Goal: Task Accomplishment & Management: Use online tool/utility

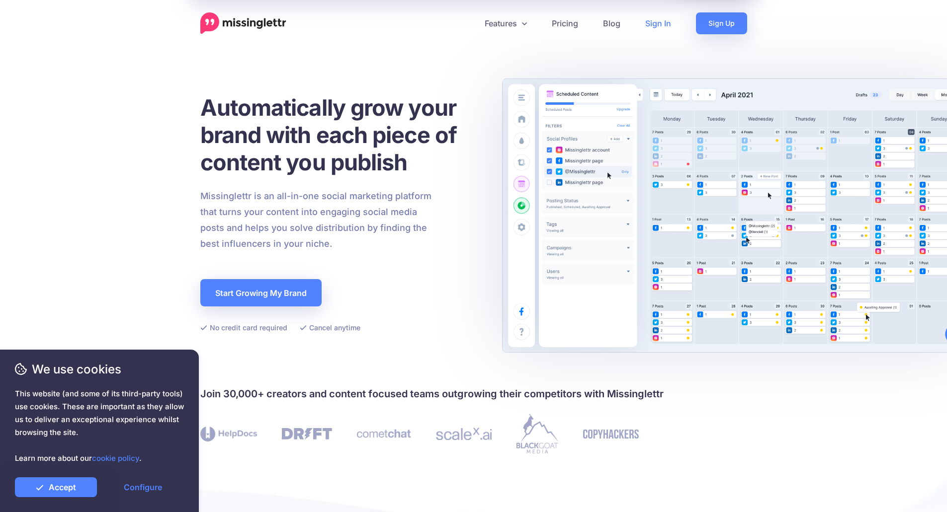
click at [657, 30] on link "Sign In" at bounding box center [658, 23] width 51 height 22
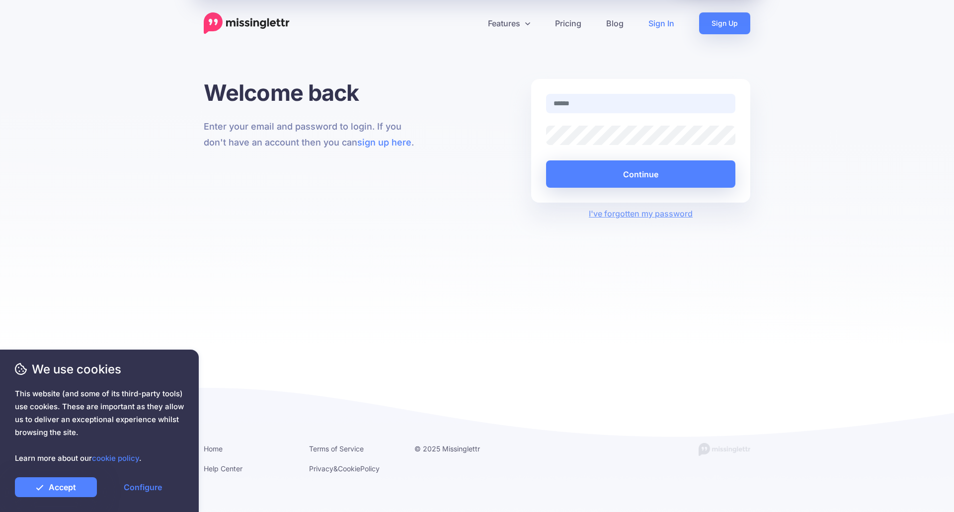
type input "**********"
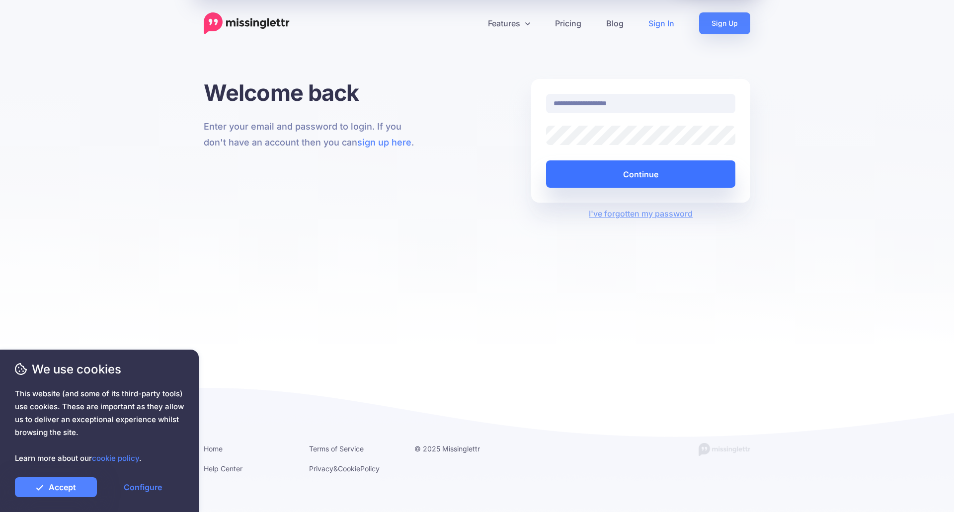
click at [645, 180] on button "Continue" at bounding box center [640, 174] width 189 height 27
click at [130, 488] on link "Configure" at bounding box center [143, 488] width 82 height 20
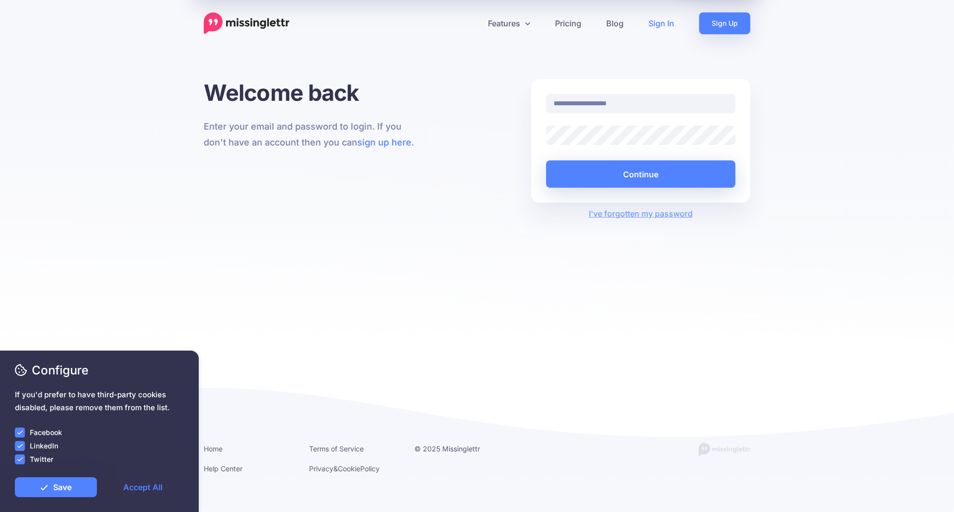
click at [22, 433] on ins at bounding box center [20, 433] width 10 height 10
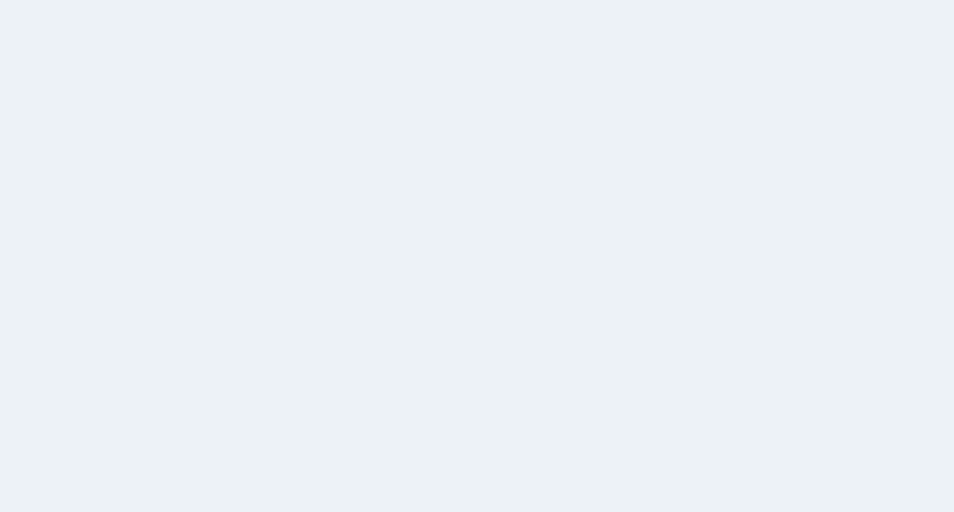
click at [25, 445] on div "Facebook Community Help Center" at bounding box center [27, 466] width 25 height 62
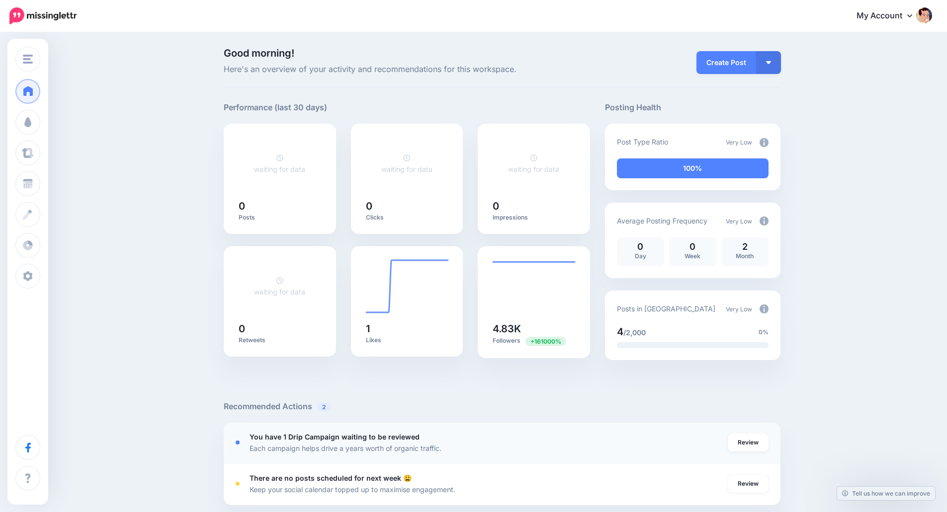
scroll to position [50, 0]
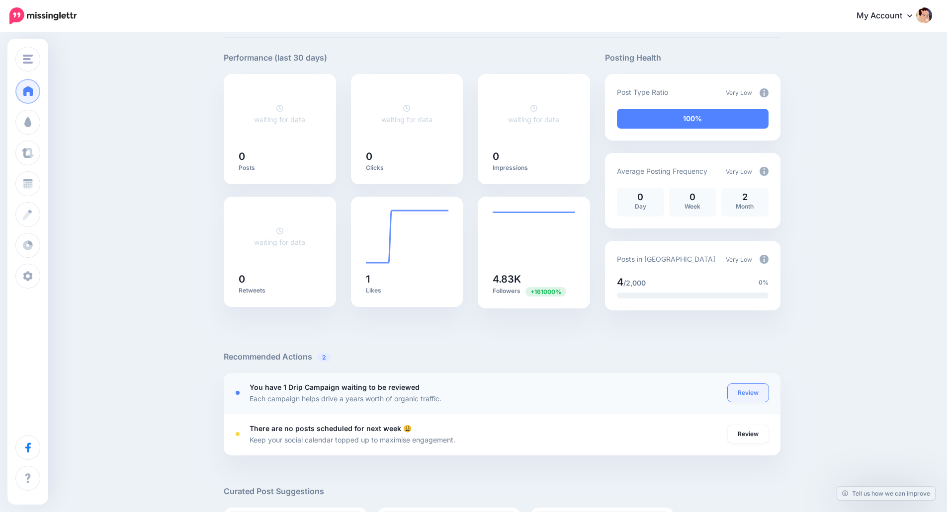
click at [741, 394] on link "Review" at bounding box center [748, 393] width 41 height 18
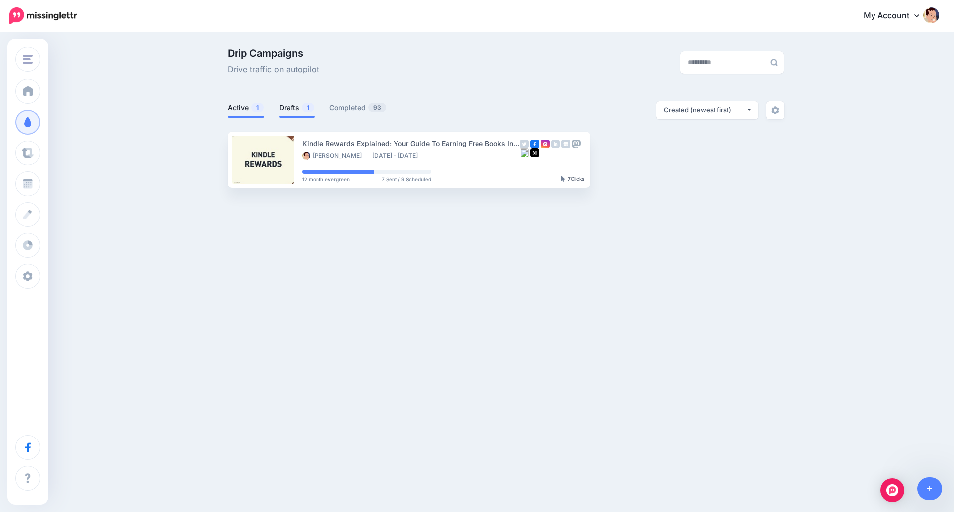
click at [288, 111] on link "Drafts 1" at bounding box center [296, 108] width 35 height 12
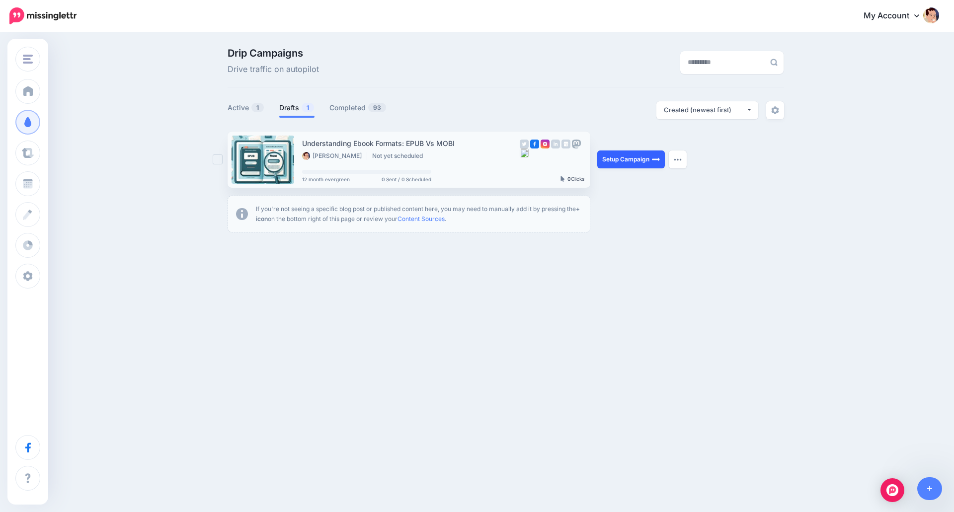
click at [641, 159] on link "Setup Campaign" at bounding box center [631, 160] width 68 height 18
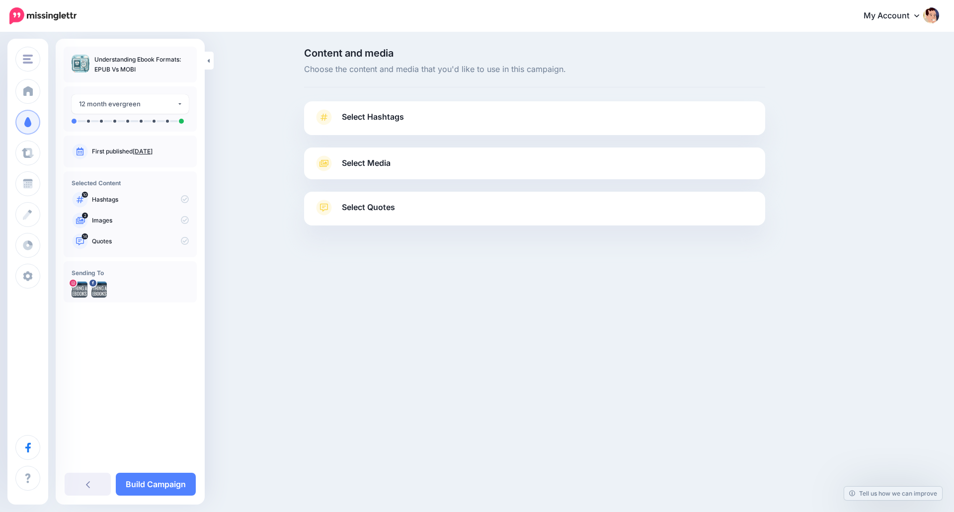
click at [406, 126] on link "Select Hashtags" at bounding box center [534, 122] width 441 height 26
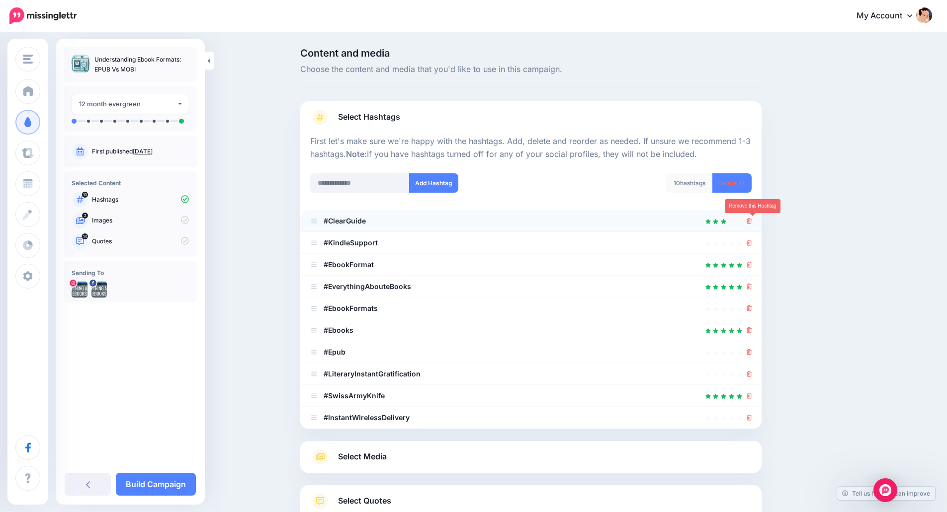
click at [752, 221] on icon at bounding box center [748, 221] width 5 height 6
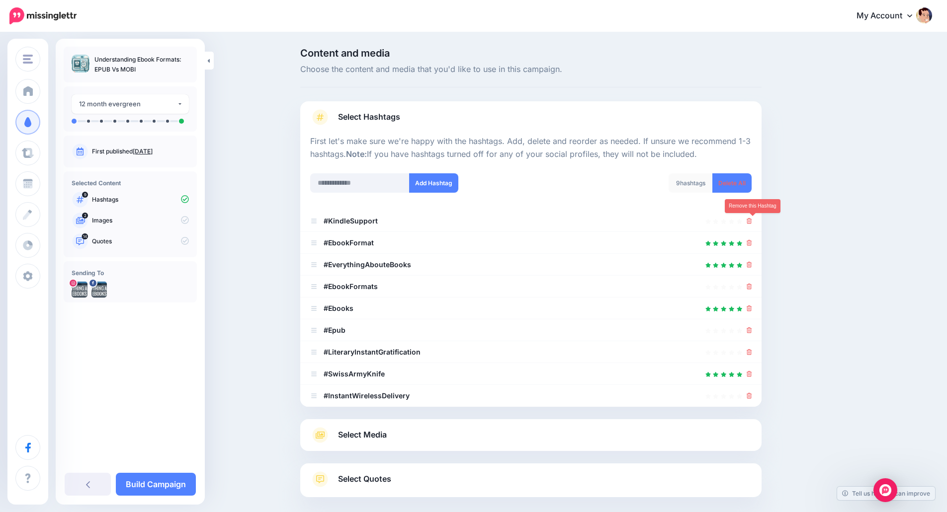
click at [752, 221] on icon at bounding box center [748, 221] width 5 height 6
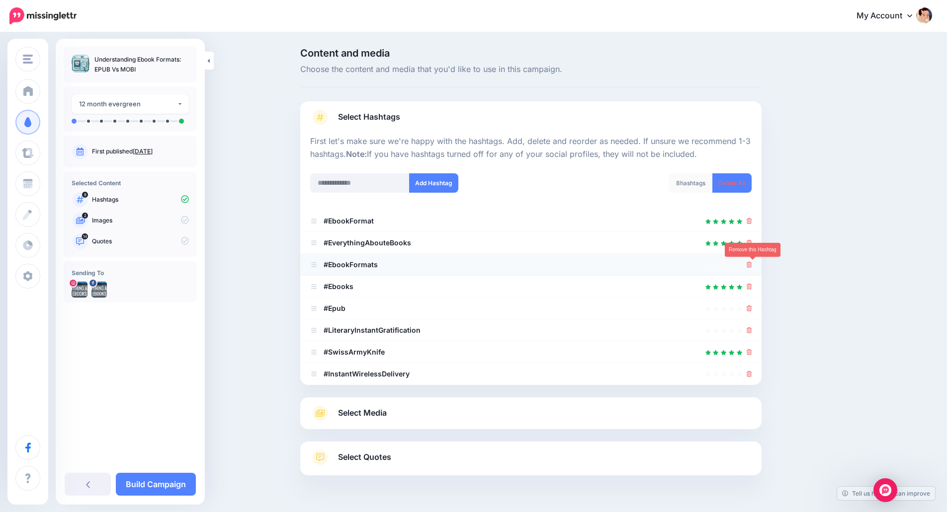
click at [752, 264] on icon at bounding box center [748, 265] width 5 height 6
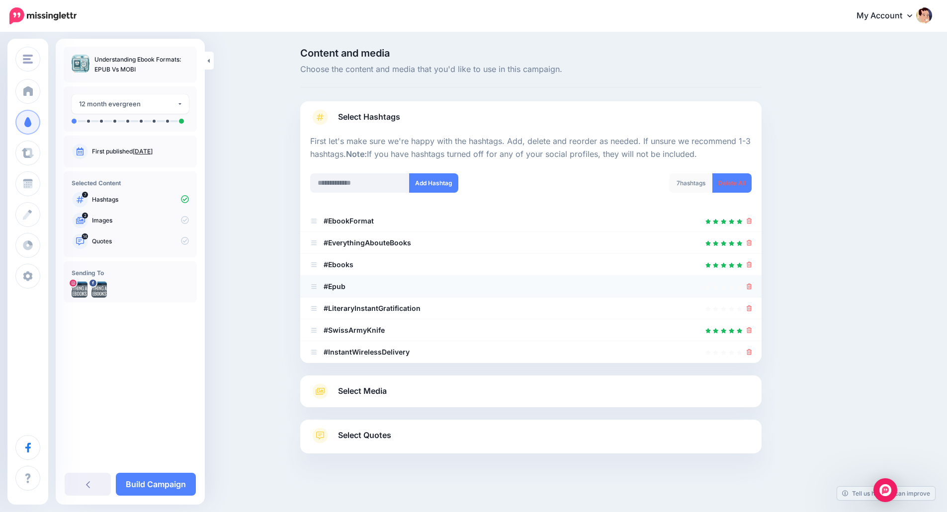
click at [752, 291] on div at bounding box center [748, 287] width 5 height 12
click at [752, 287] on icon at bounding box center [748, 287] width 5 height 6
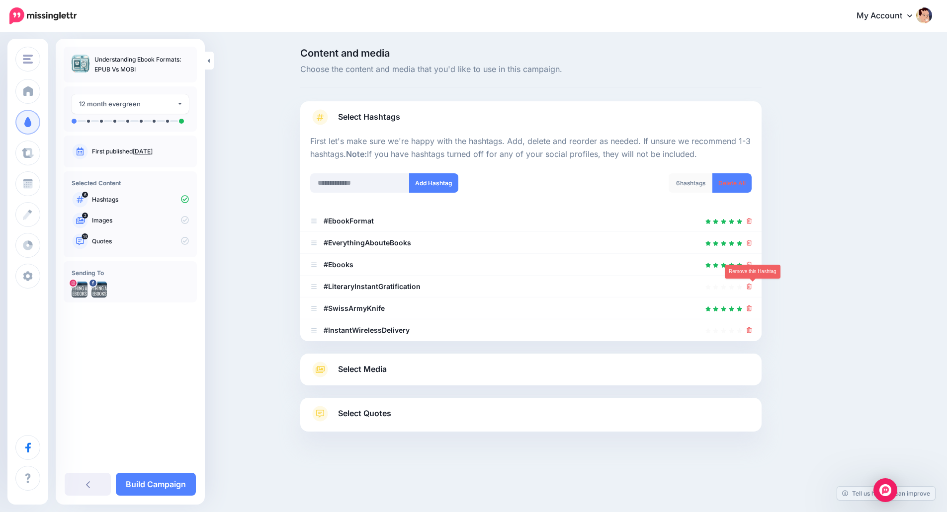
click at [752, 287] on icon at bounding box center [748, 287] width 5 height 6
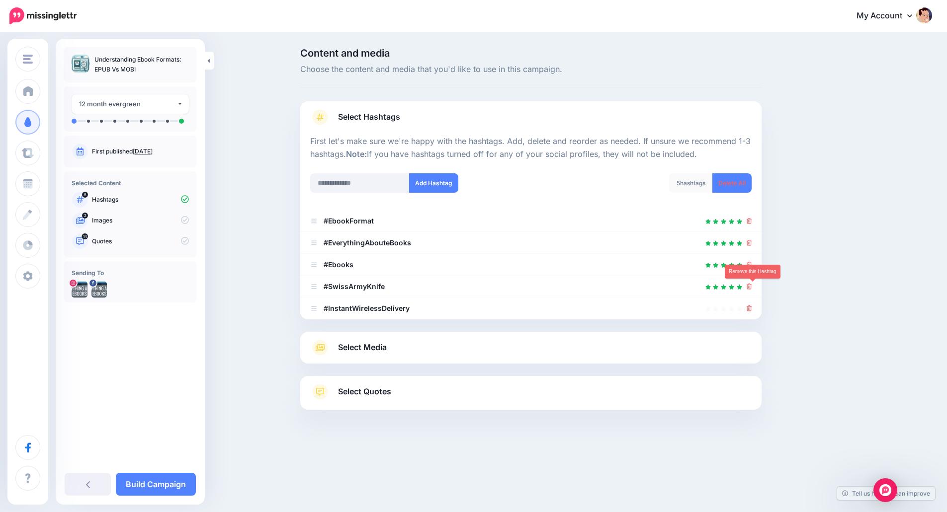
click at [752, 287] on icon at bounding box center [748, 287] width 5 height 6
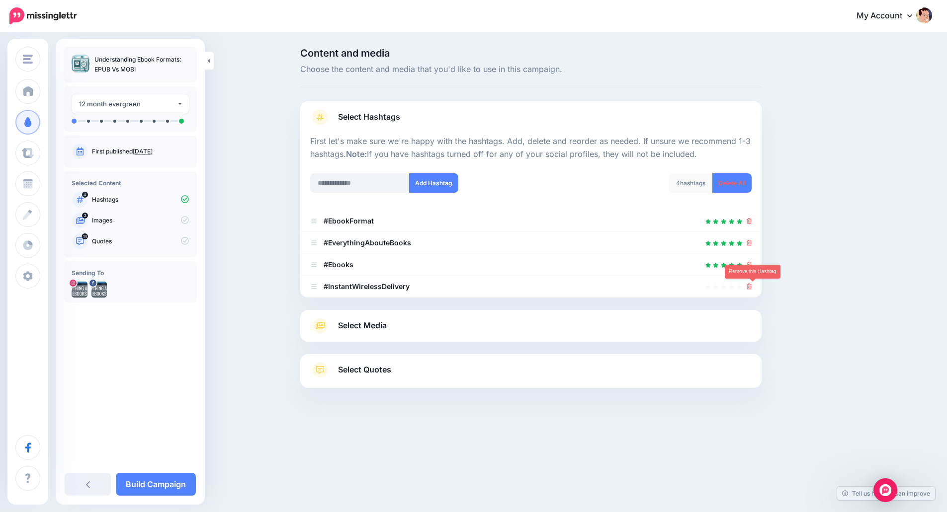
click at [752, 287] on icon at bounding box center [748, 287] width 5 height 6
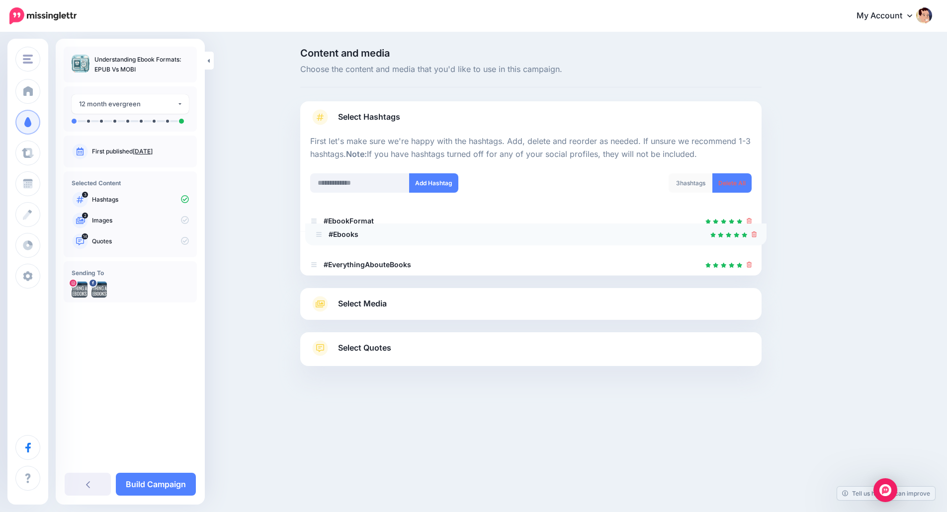
drag, startPoint x: 321, startPoint y: 266, endPoint x: 325, endPoint y: 236, distance: 30.7
click at [420, 310] on link "Select Media" at bounding box center [530, 304] width 441 height 16
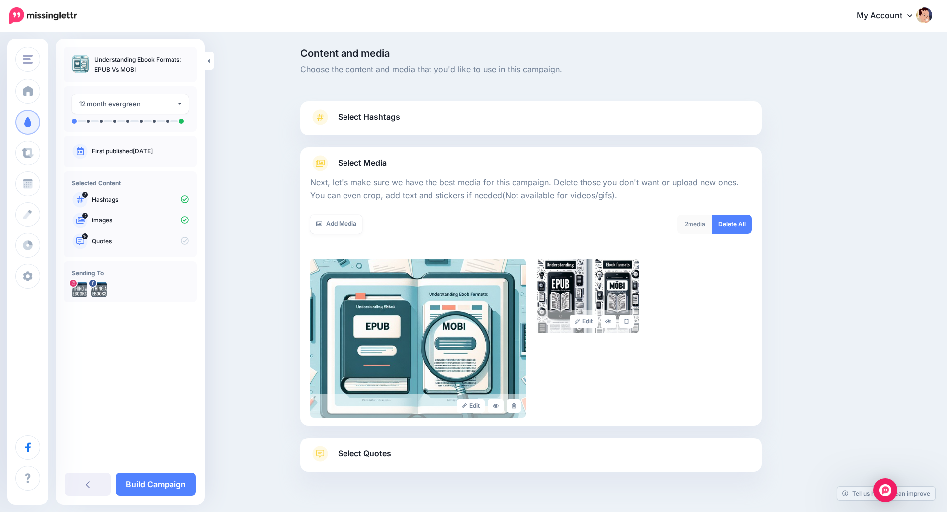
scroll to position [38, 0]
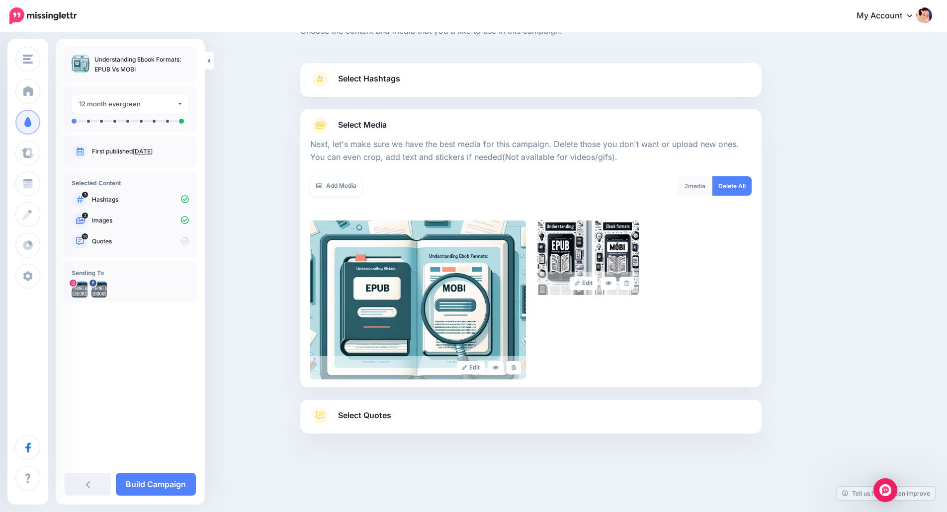
click at [406, 425] on link "Select Quotes" at bounding box center [530, 421] width 441 height 26
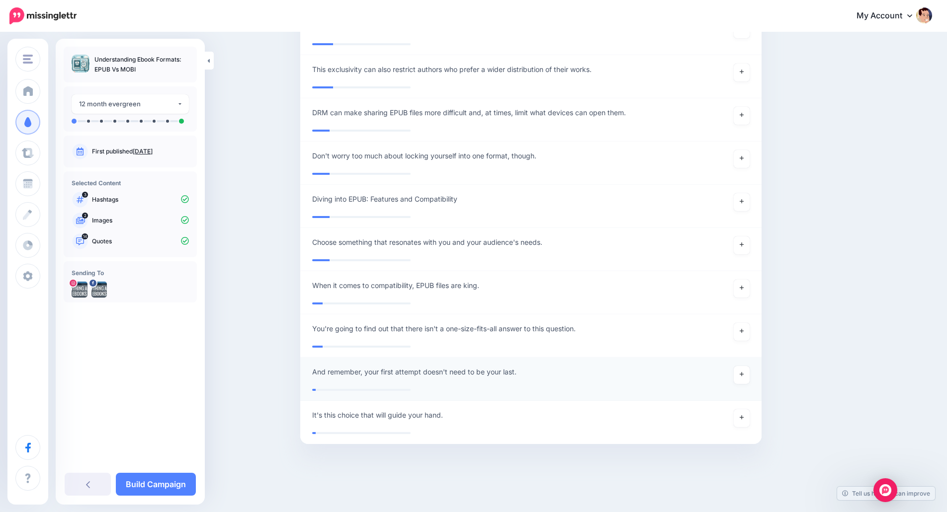
scroll to position [2814, 0]
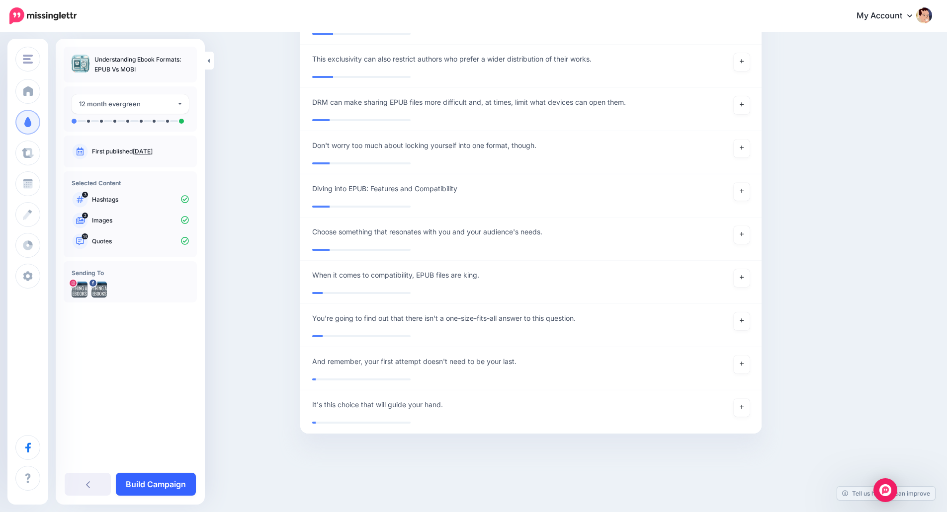
click at [172, 483] on link "Build Campaign" at bounding box center [156, 484] width 80 height 23
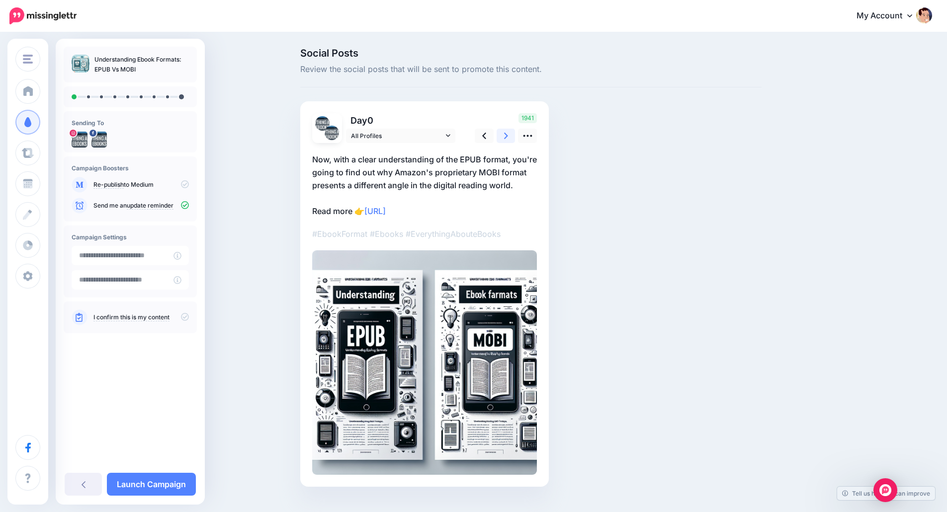
click at [514, 141] on link at bounding box center [505, 136] width 19 height 14
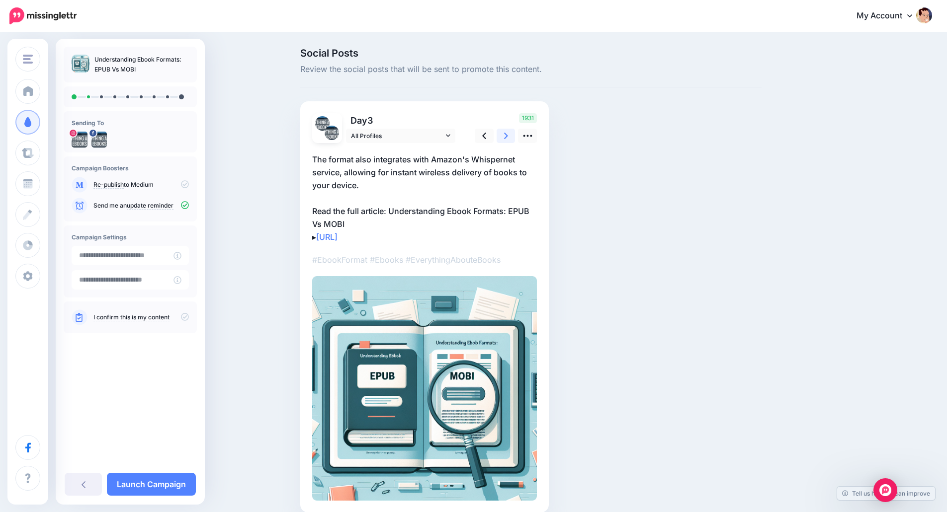
click at [514, 141] on link at bounding box center [505, 136] width 19 height 14
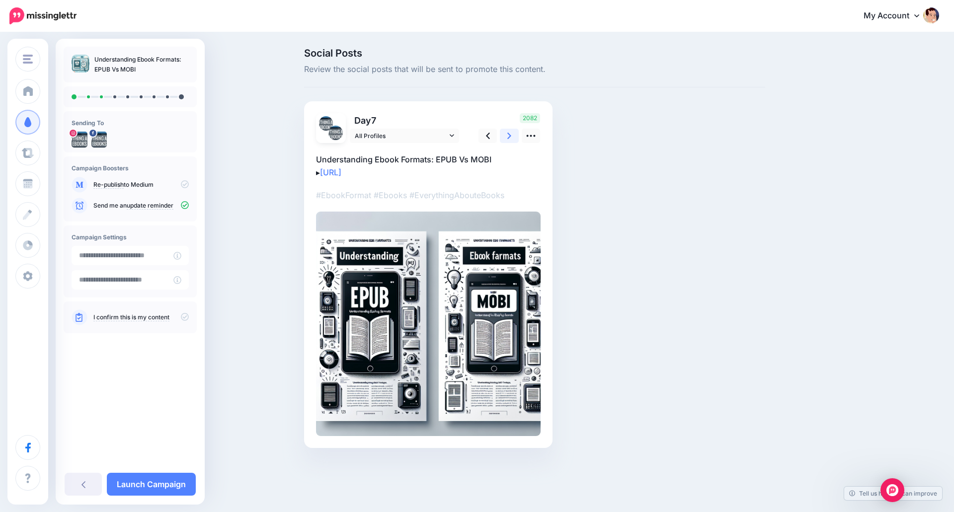
click at [514, 141] on link at bounding box center [509, 136] width 19 height 14
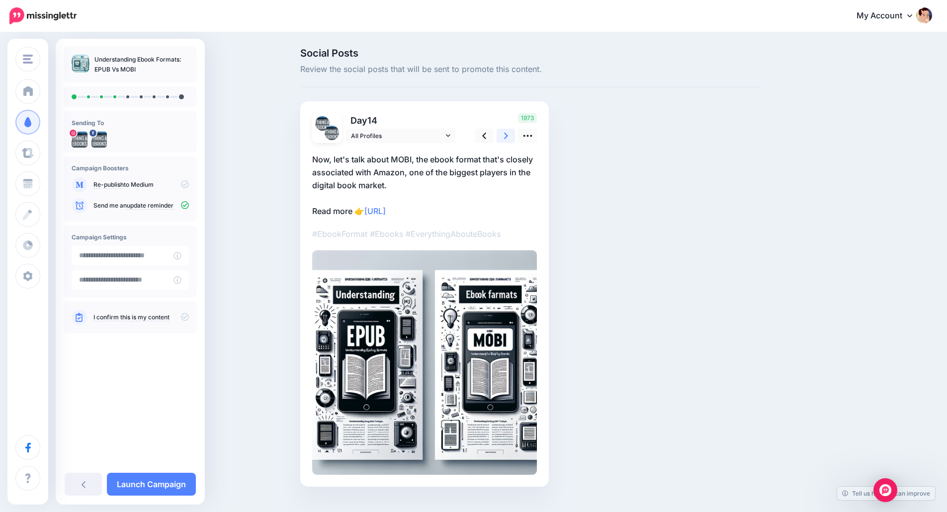
click at [514, 141] on link at bounding box center [505, 136] width 19 height 14
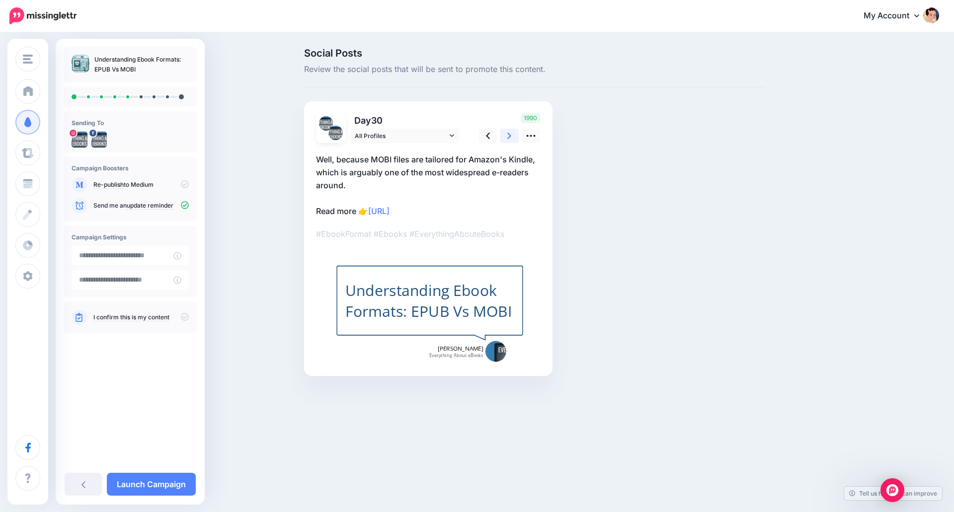
click at [514, 141] on link at bounding box center [509, 136] width 19 height 14
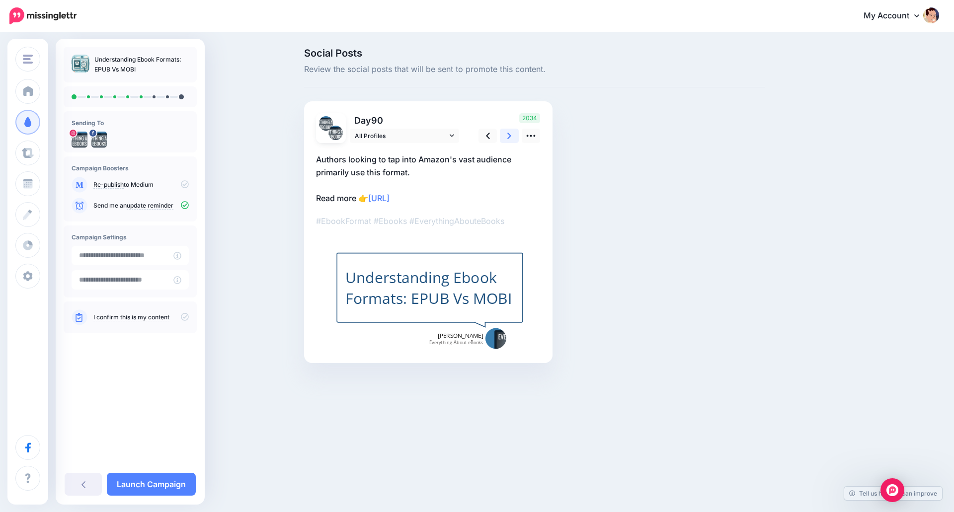
click at [514, 141] on link at bounding box center [509, 136] width 19 height 14
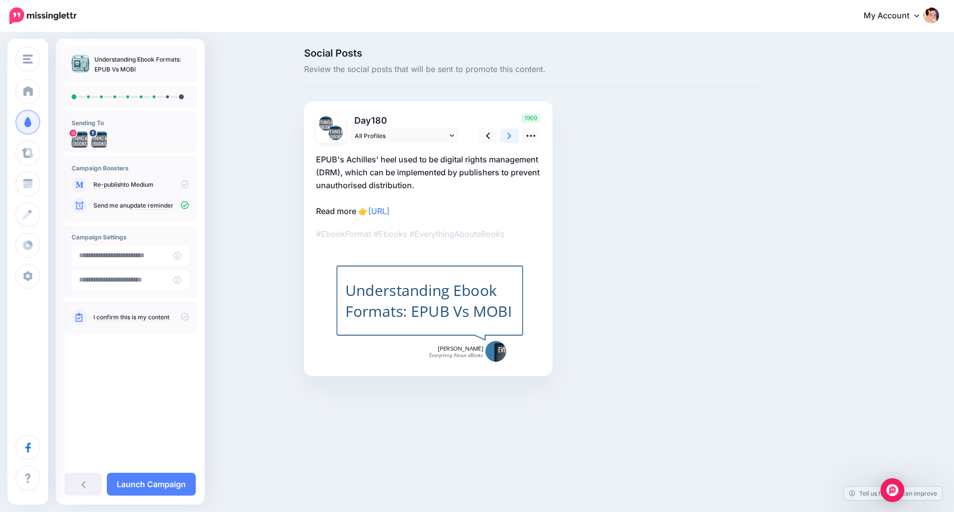
click at [514, 141] on link at bounding box center [509, 136] width 19 height 14
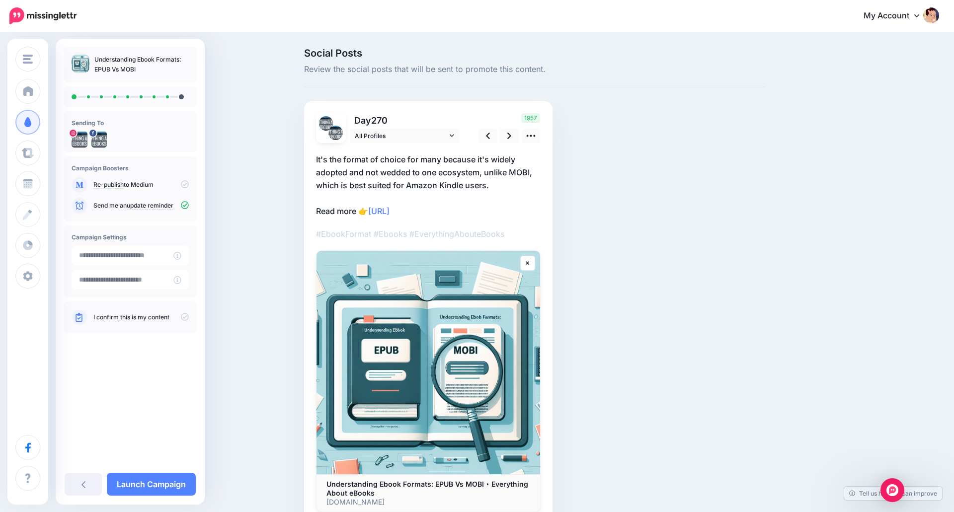
click at [183, 317] on icon at bounding box center [185, 317] width 8 height 8
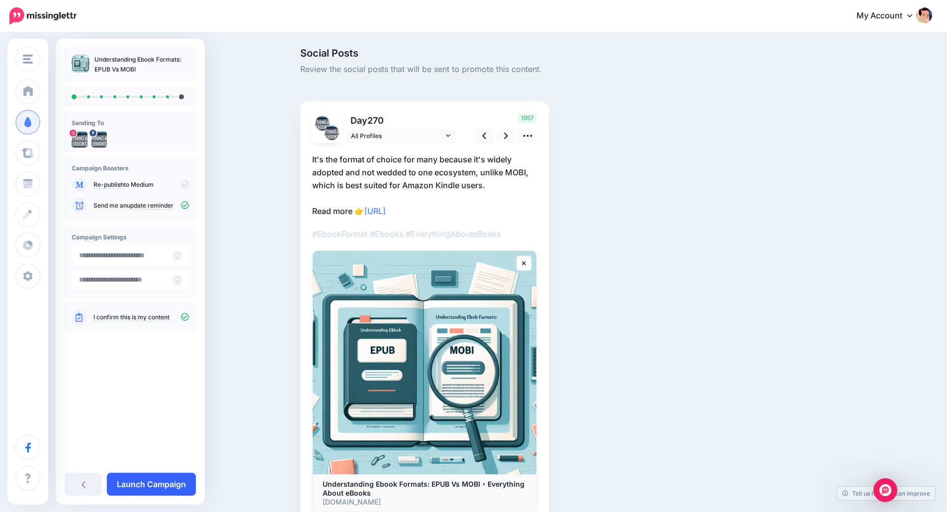
click at [152, 486] on link "Launch Campaign" at bounding box center [151, 484] width 89 height 23
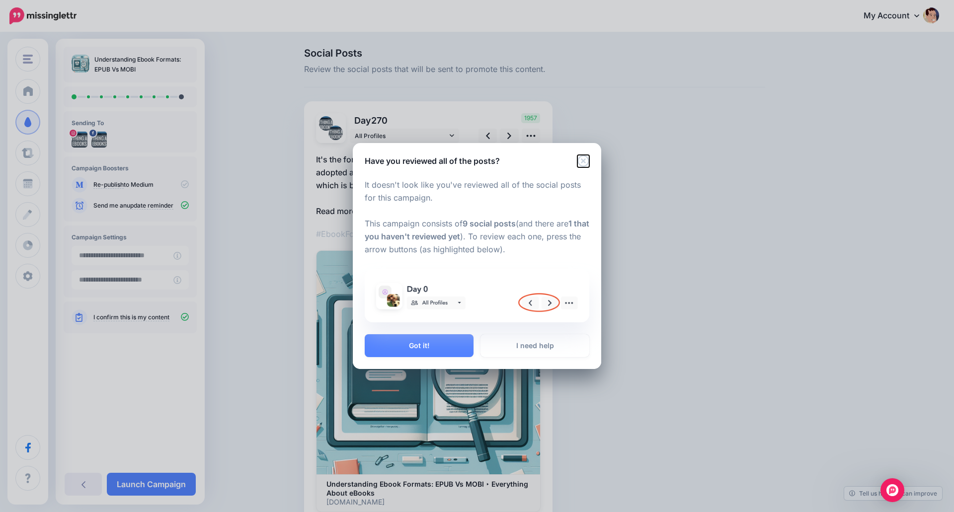
click at [586, 162] on icon "Close" at bounding box center [583, 161] width 12 height 12
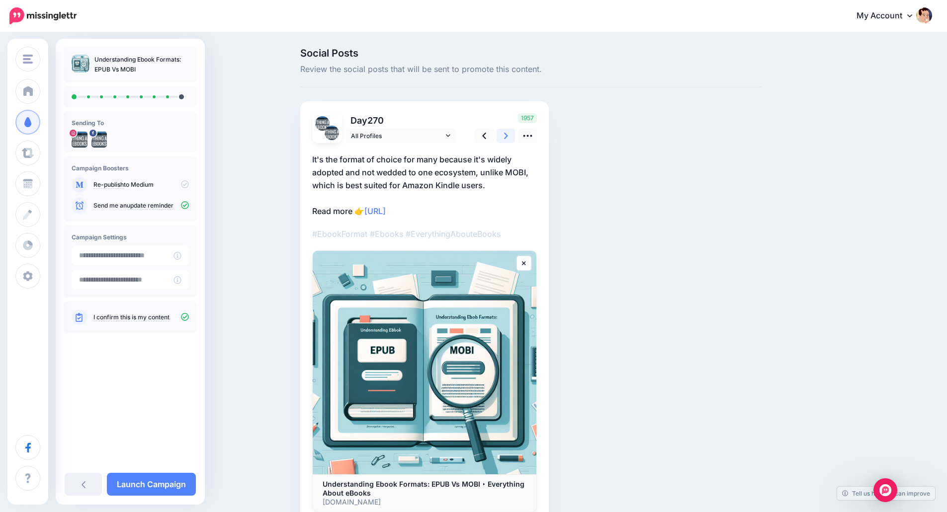
click at [503, 135] on link at bounding box center [505, 136] width 19 height 14
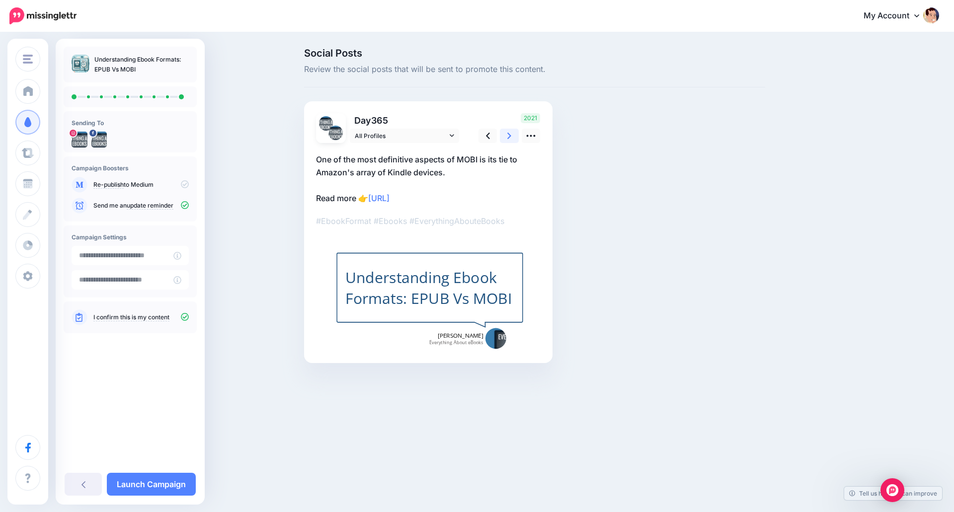
click at [503, 135] on link at bounding box center [509, 136] width 19 height 14
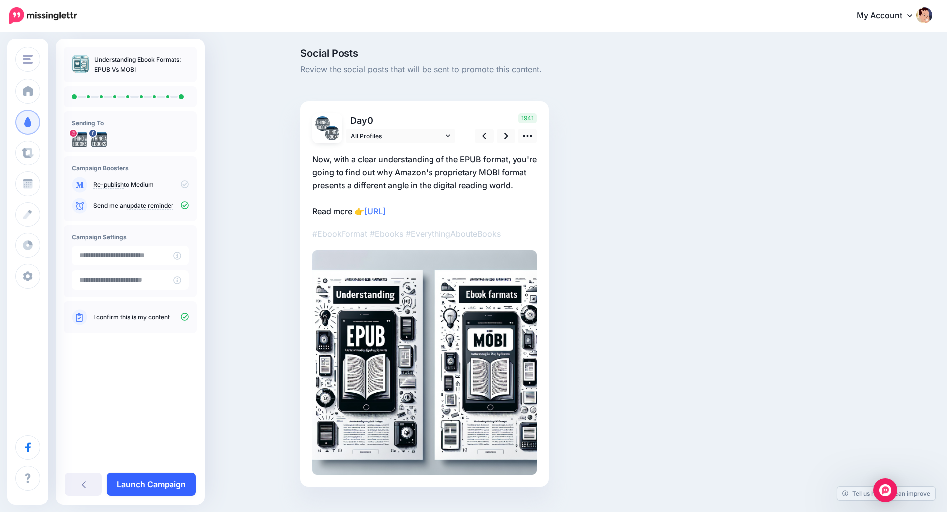
click at [149, 487] on link "Launch Campaign" at bounding box center [151, 484] width 89 height 23
